Goal: Task Accomplishment & Management: Complete application form

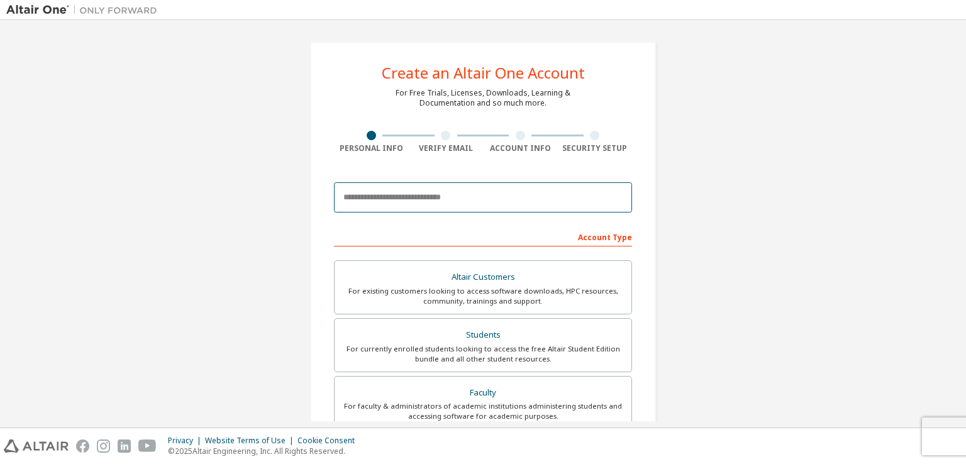
click at [469, 203] on input "email" at bounding box center [483, 197] width 298 height 30
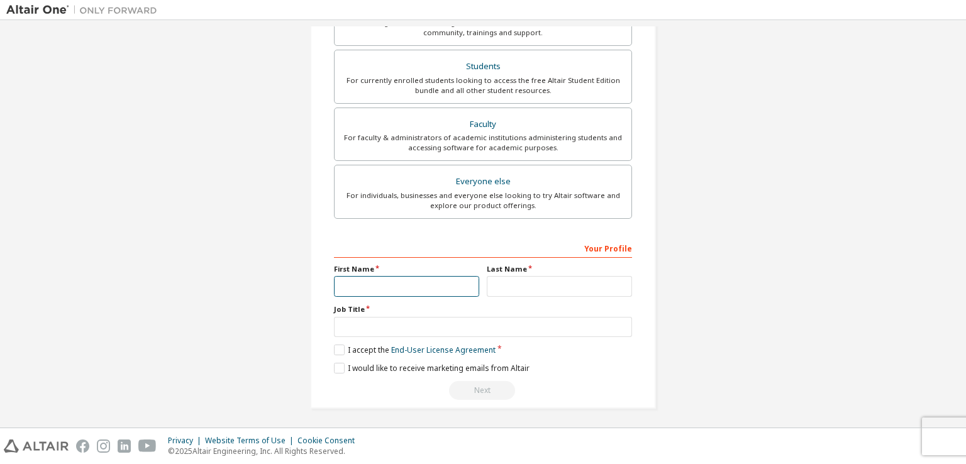
click at [433, 282] on input "text" at bounding box center [406, 286] width 145 height 21
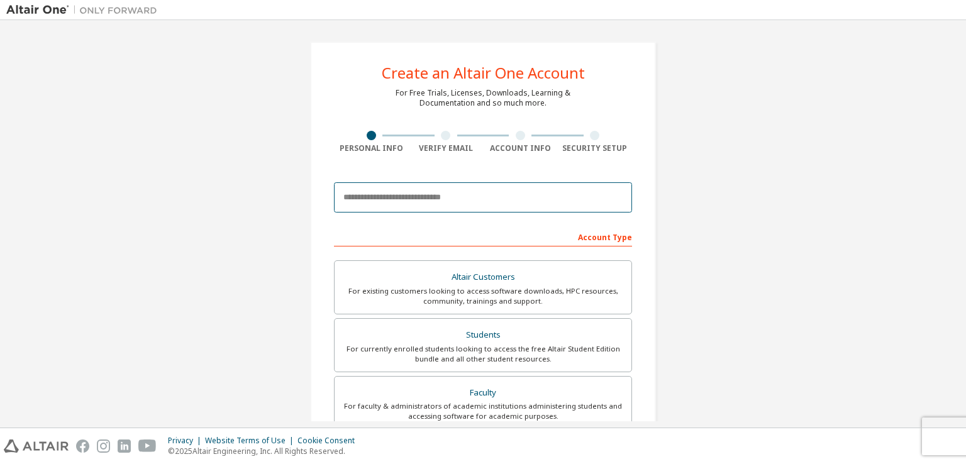
click at [418, 204] on input "email" at bounding box center [483, 197] width 298 height 30
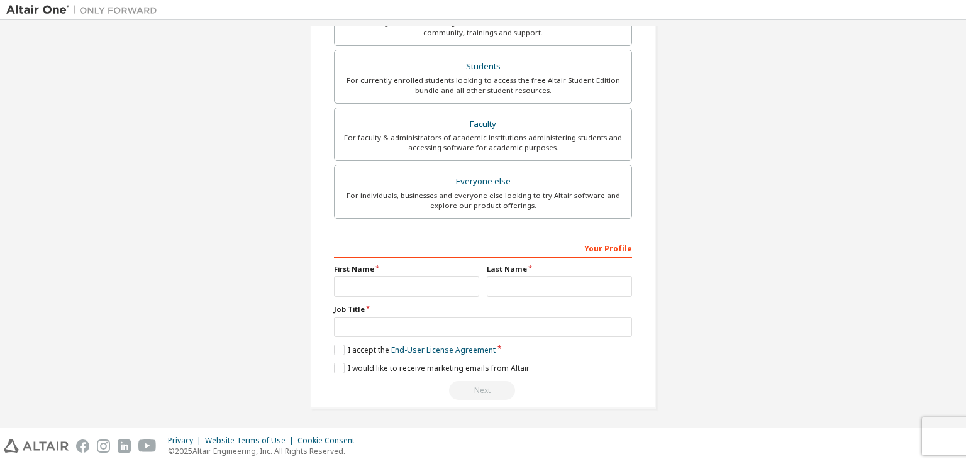
click at [688, 302] on div "Create an Altair One Account For Free Trials, Licenses, Downloads, Learning & D…" at bounding box center [483, 91] width 954 height 666
click at [613, 244] on div "Your Profile" at bounding box center [483, 248] width 298 height 20
click at [409, 280] on input "text" at bounding box center [406, 286] width 145 height 21
click at [692, 215] on div "Create an Altair One Account For Free Trials, Licenses, Downloads, Learning & D…" at bounding box center [483, 91] width 954 height 666
